Goal: Task Accomplishment & Management: Manage account settings

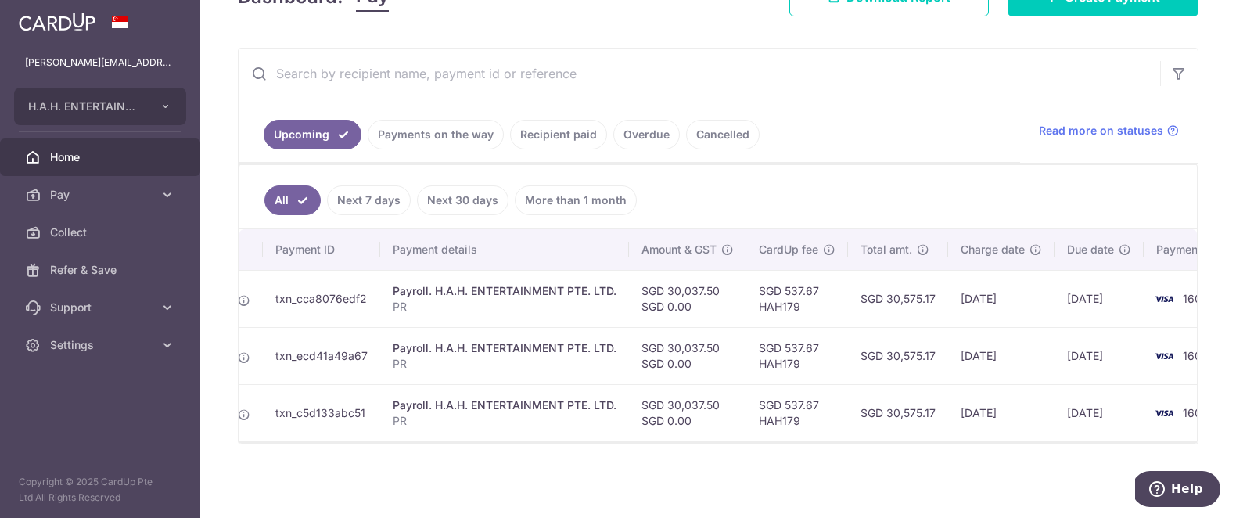
scroll to position [0, 167]
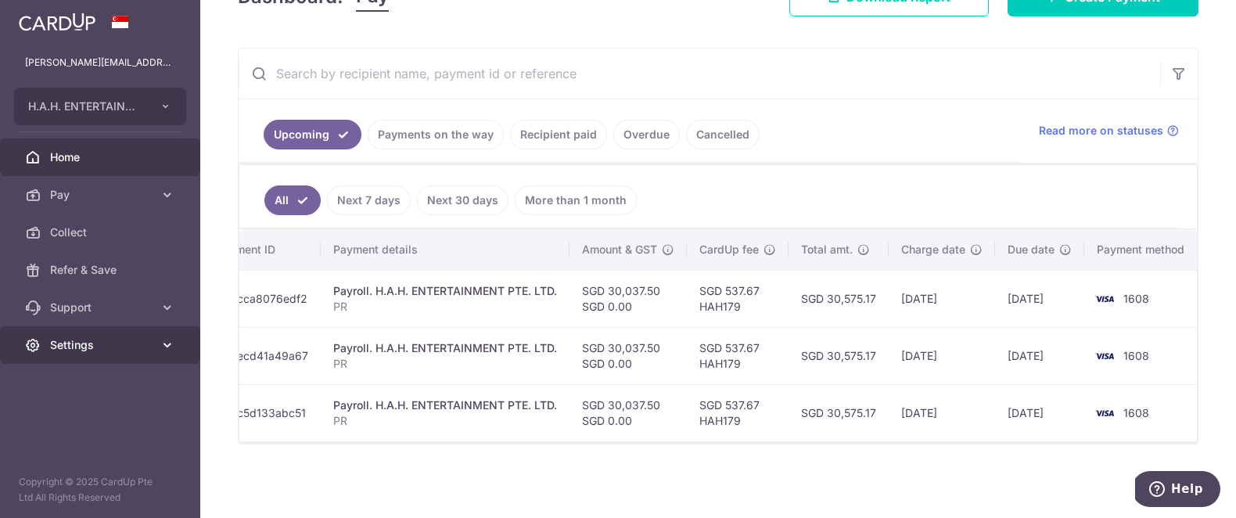
click at [94, 351] on span "Settings" at bounding box center [101, 345] width 103 height 16
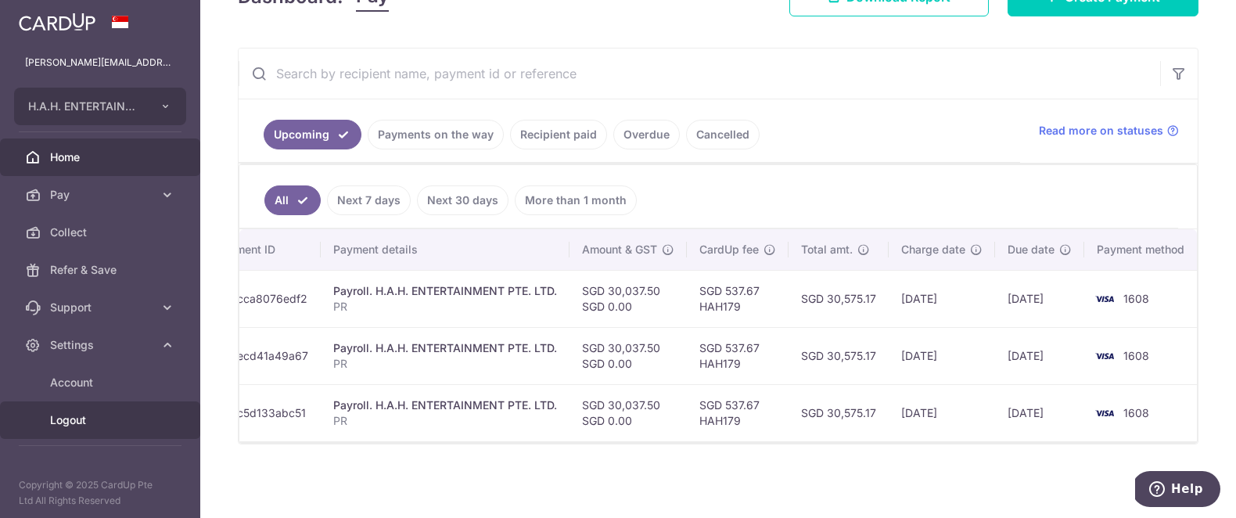
click at [74, 415] on span "Logout" at bounding box center [101, 420] width 103 height 16
